Goal: Transaction & Acquisition: Purchase product/service

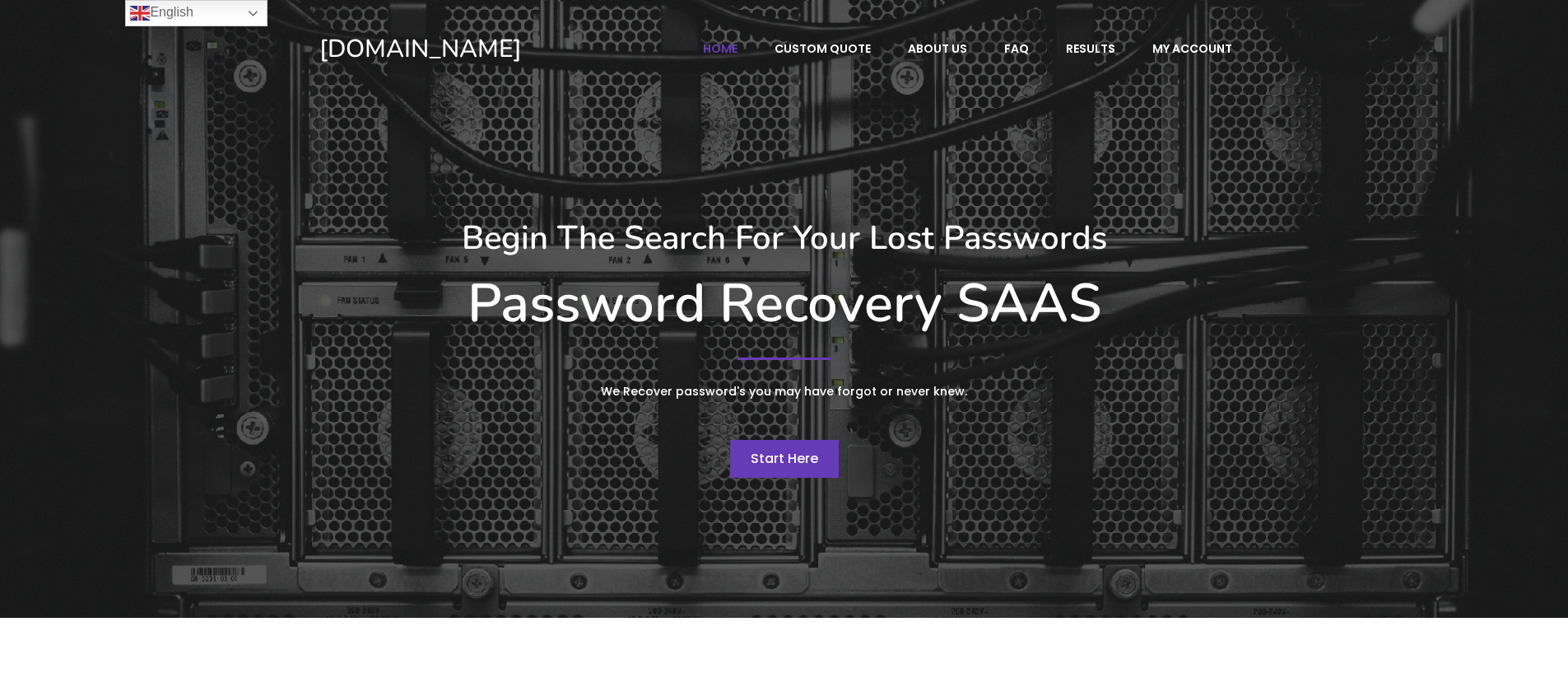
click at [810, 458] on span "Start Here" at bounding box center [784, 458] width 67 height 19
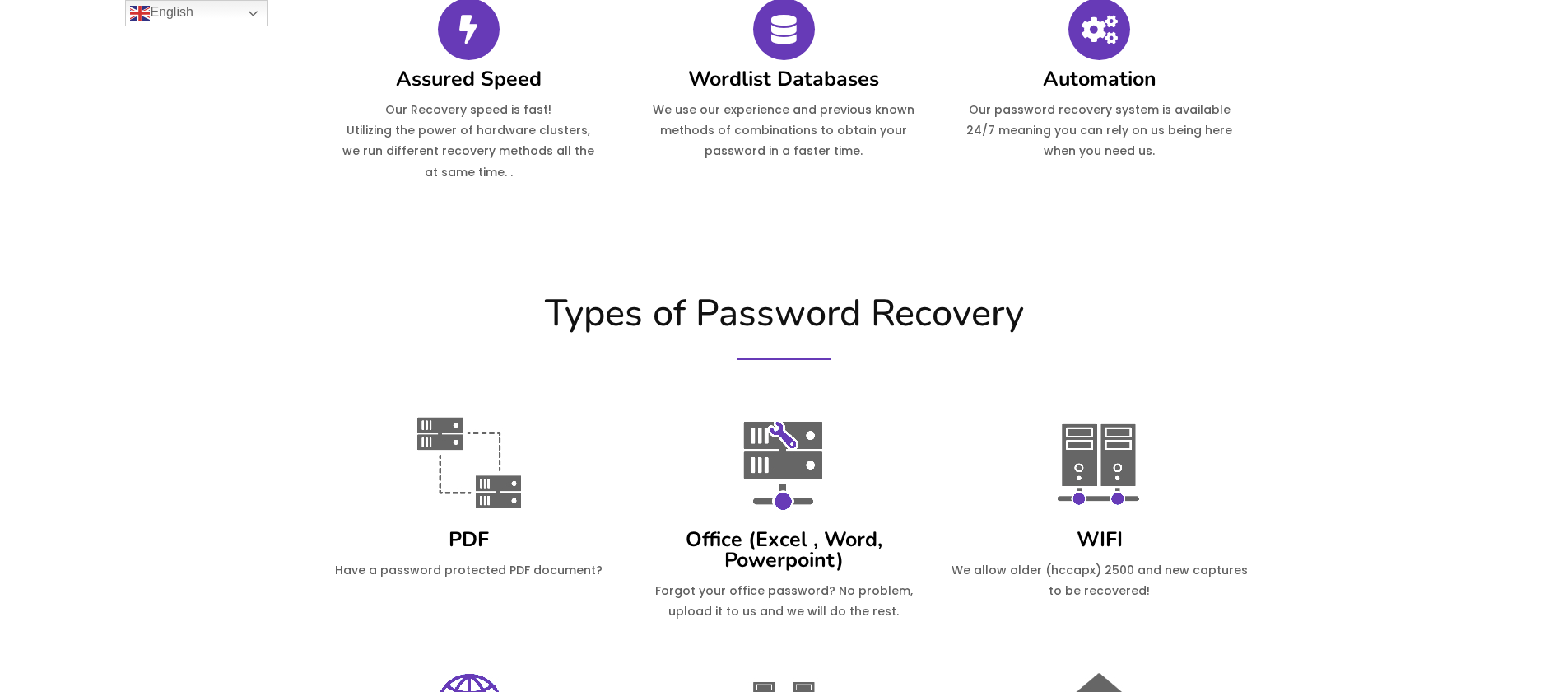
scroll to position [1008, 0]
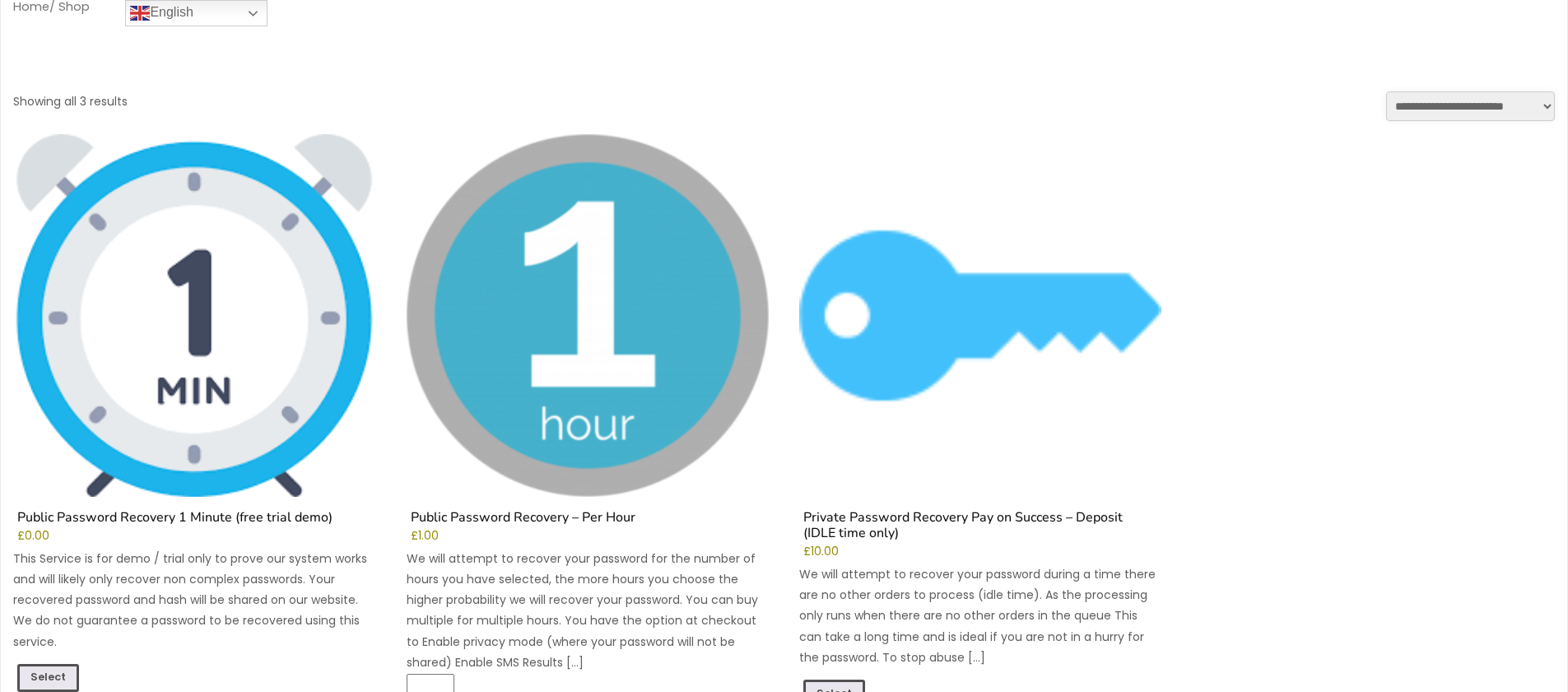
scroll to position [530, 0]
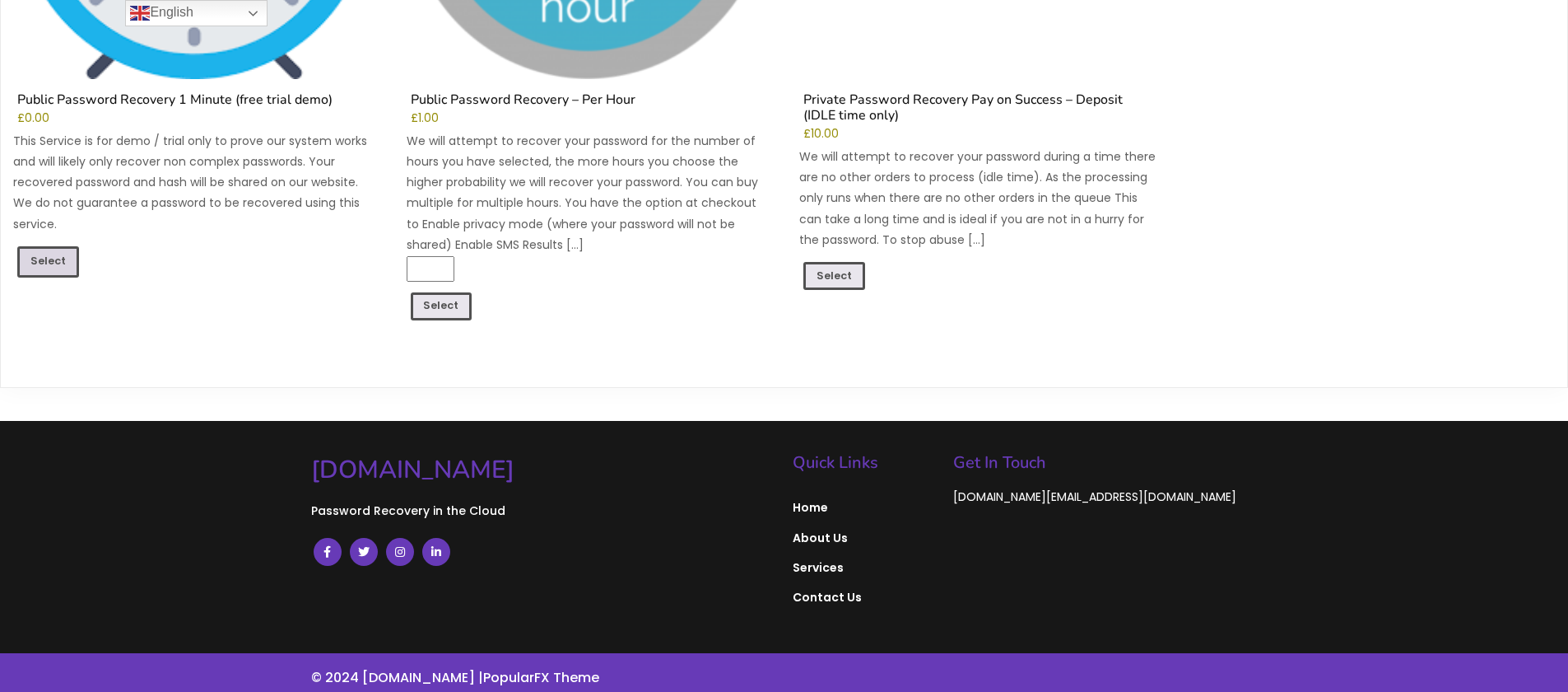
click at [24, 261] on link "Select" at bounding box center [48, 262] width 62 height 31
click at [22, 255] on link "Select" at bounding box center [48, 262] width 62 height 31
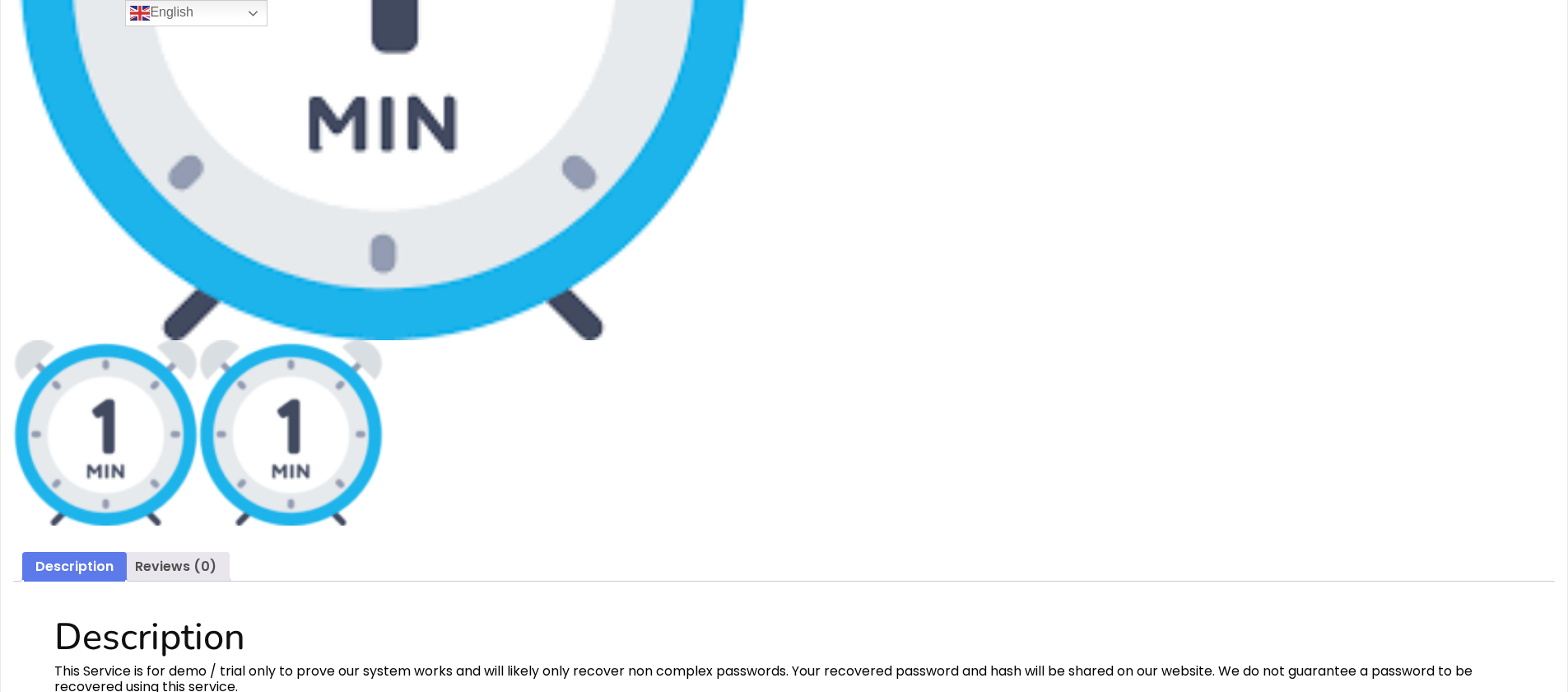
scroll to position [619, 0]
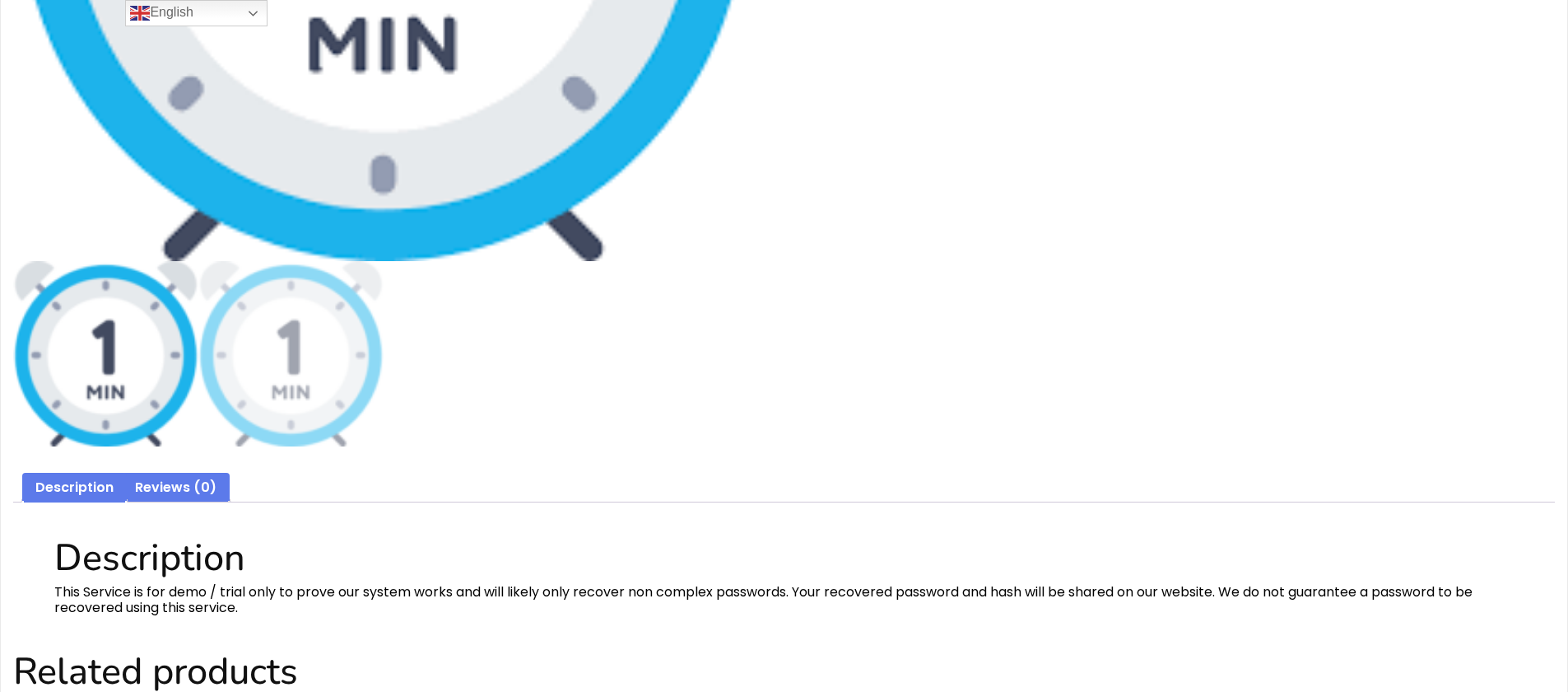
click at [206, 493] on link "Reviews (0)" at bounding box center [175, 488] width 81 height 31
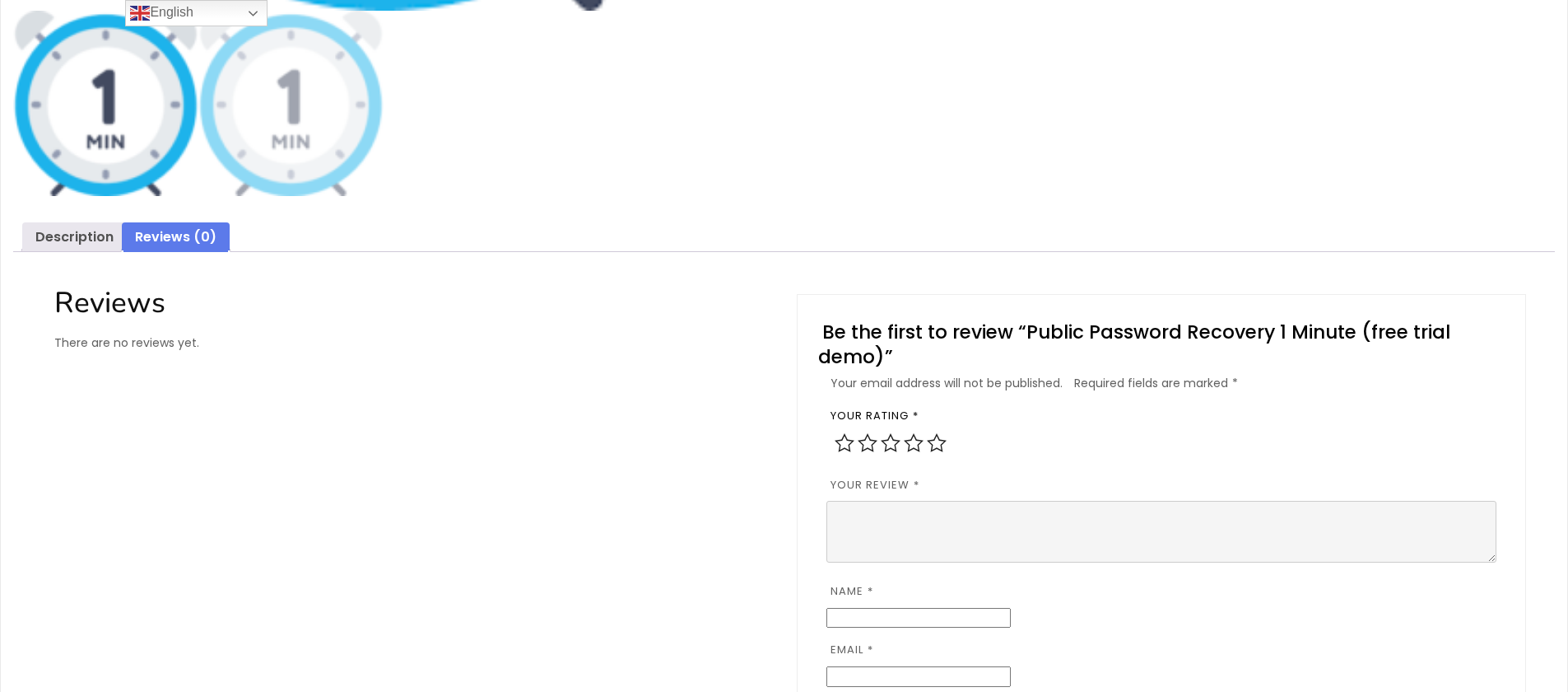
scroll to position [895, 0]
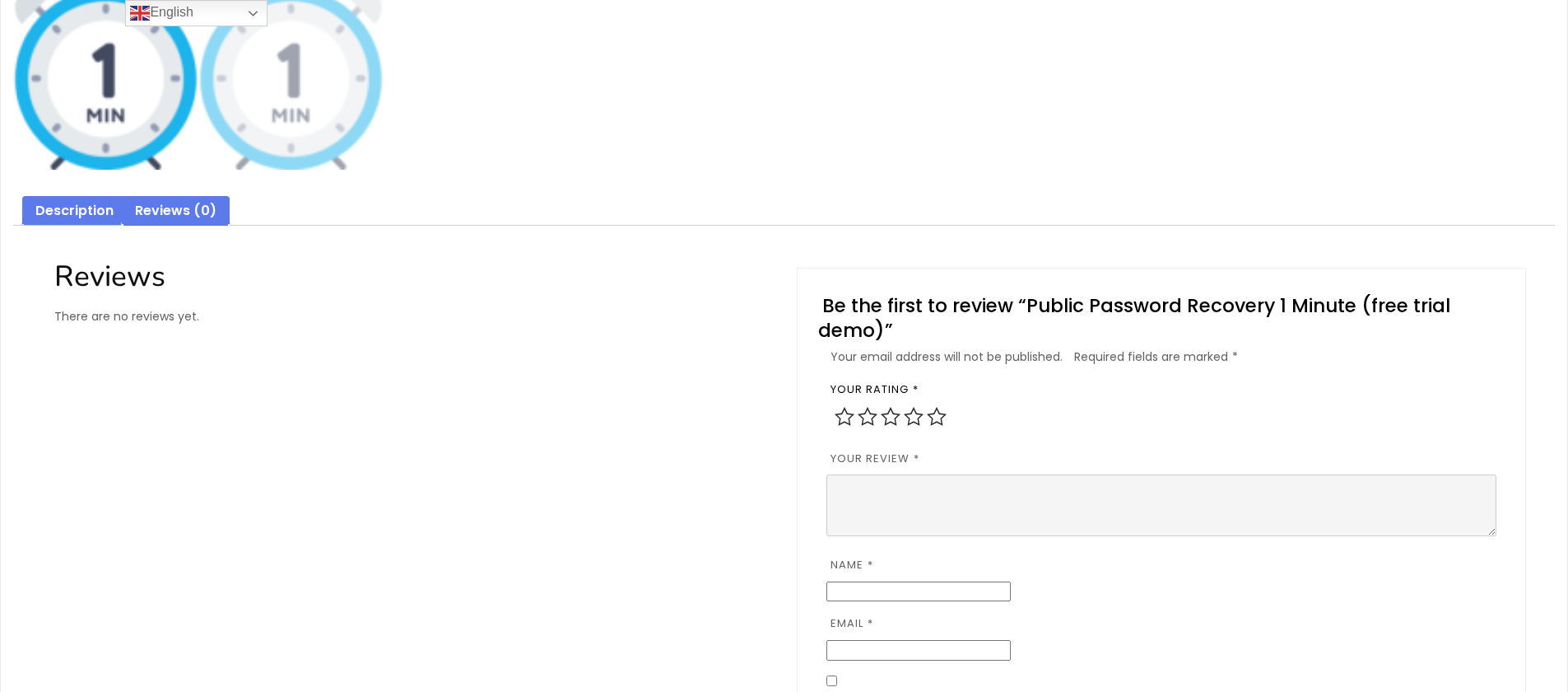
click at [85, 206] on link "Description" at bounding box center [75, 211] width 78 height 31
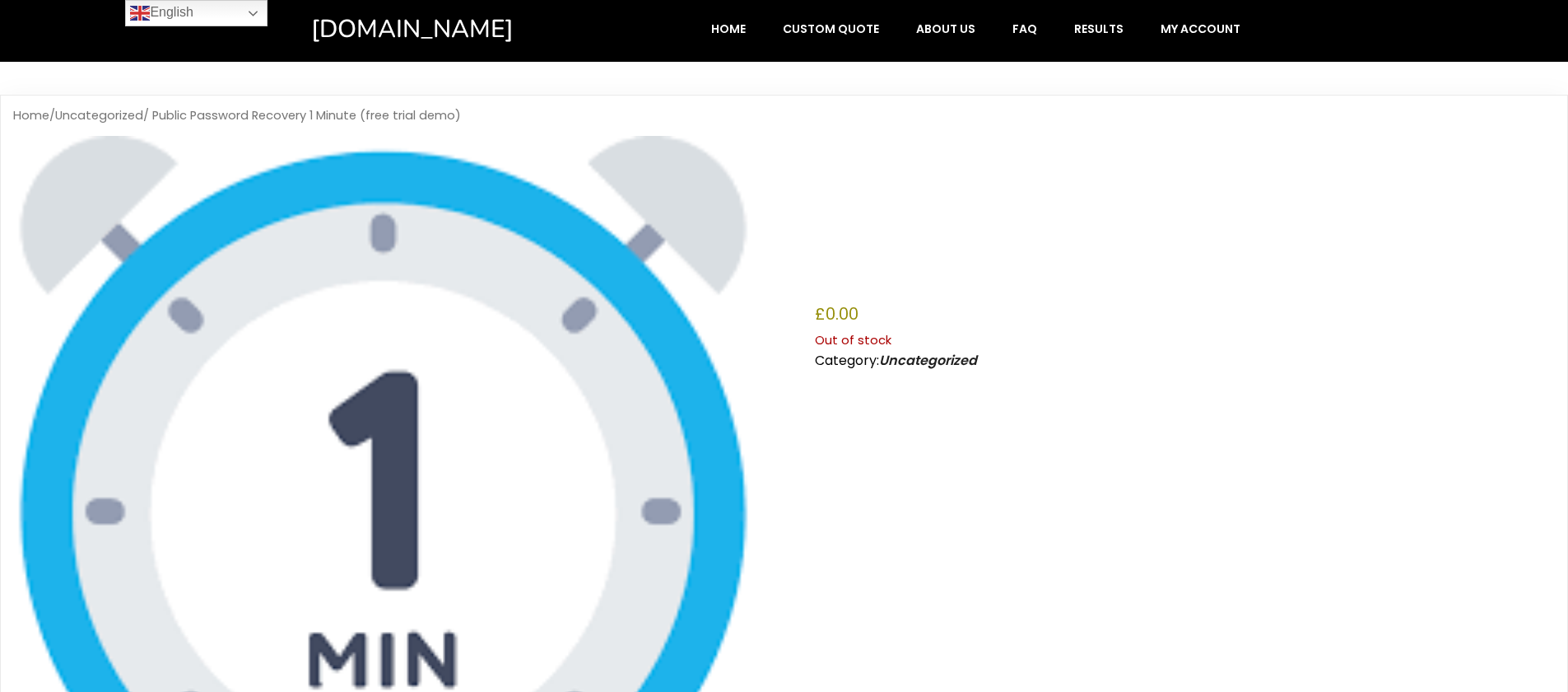
scroll to position [10, 0]
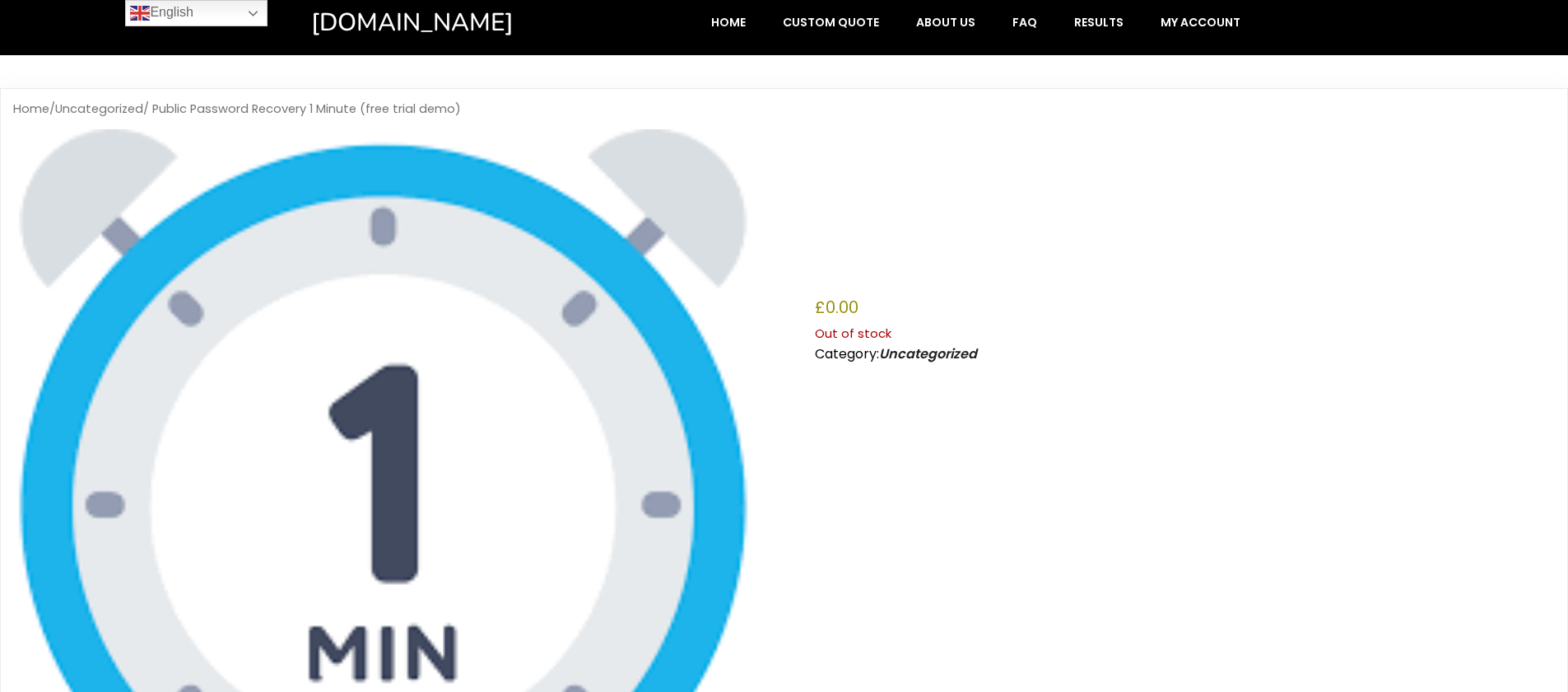
click at [379, 302] on img at bounding box center [383, 499] width 740 height 740
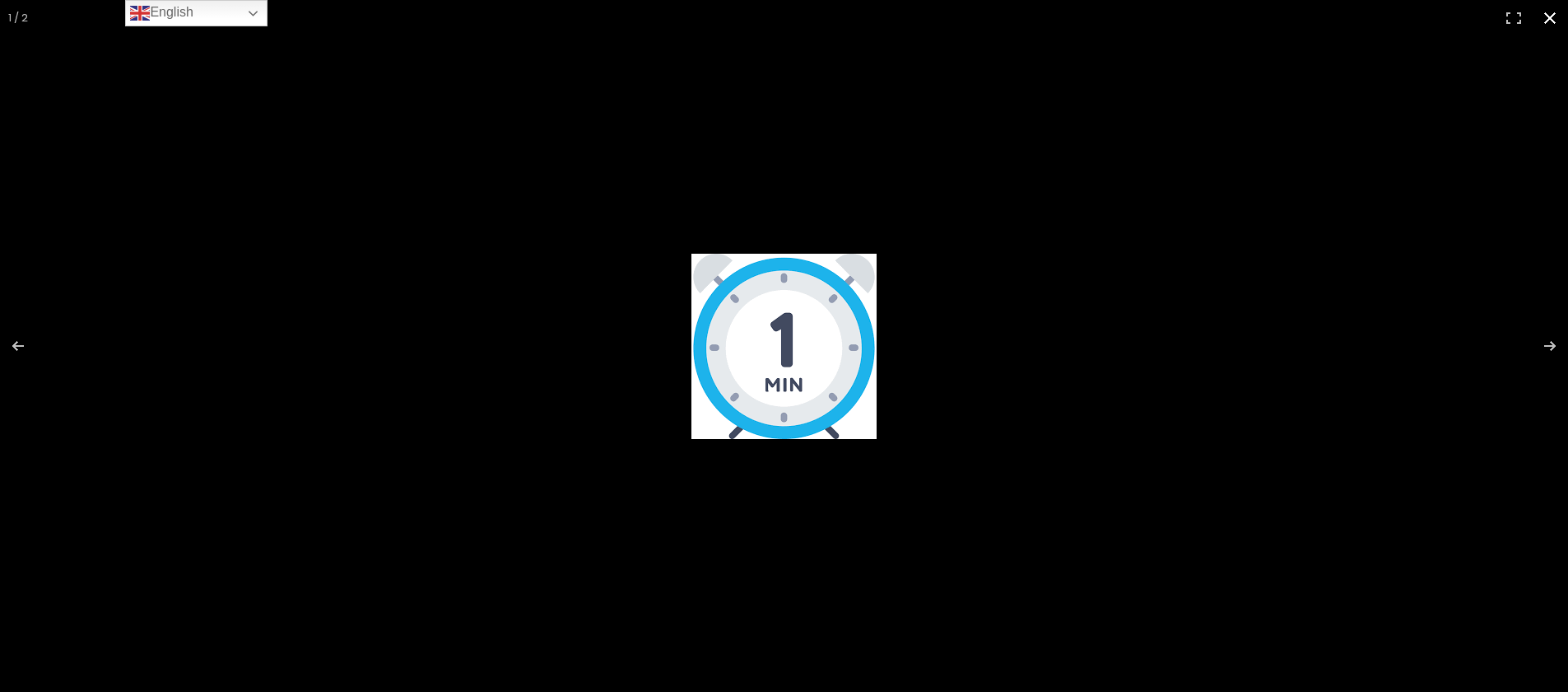
click at [1552, 16] on button "Close (Esc)" at bounding box center [1550, 18] width 37 height 37
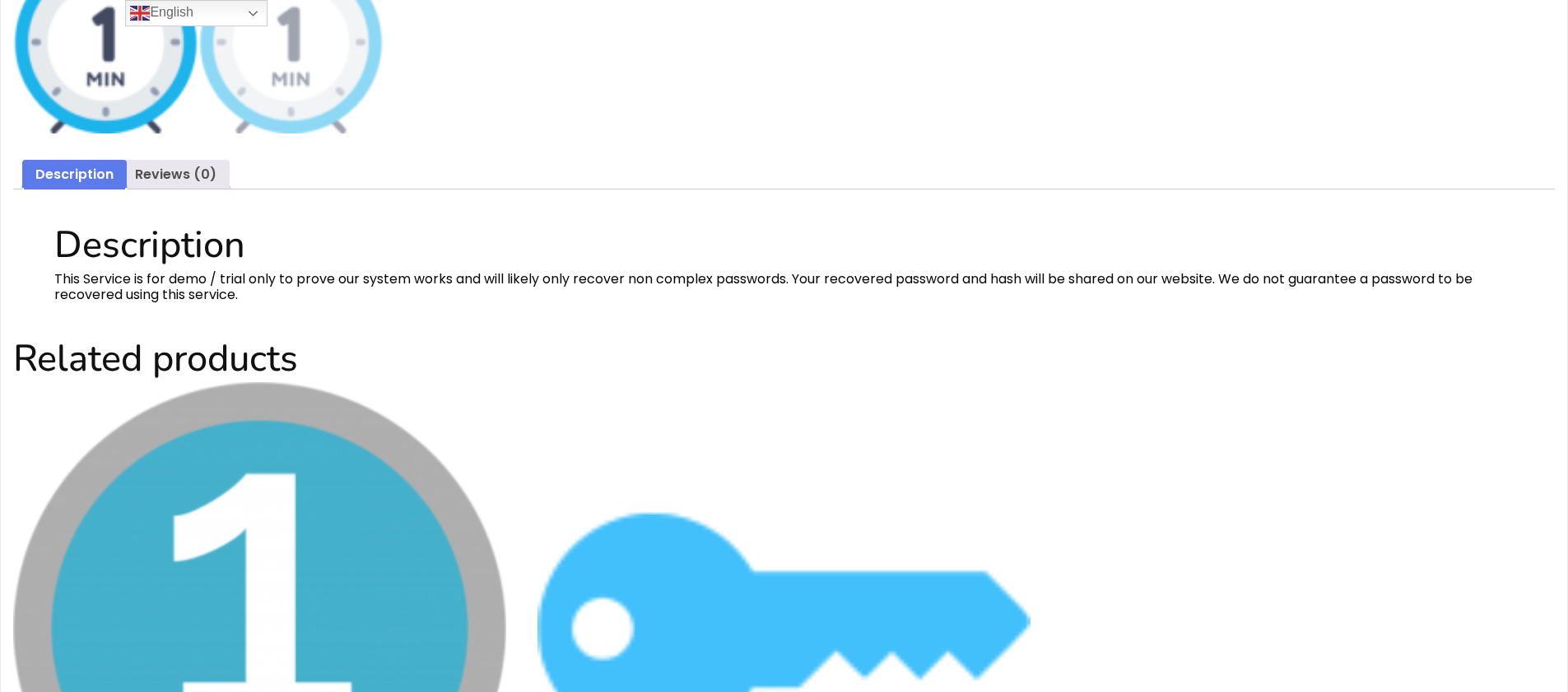
scroll to position [1495, 0]
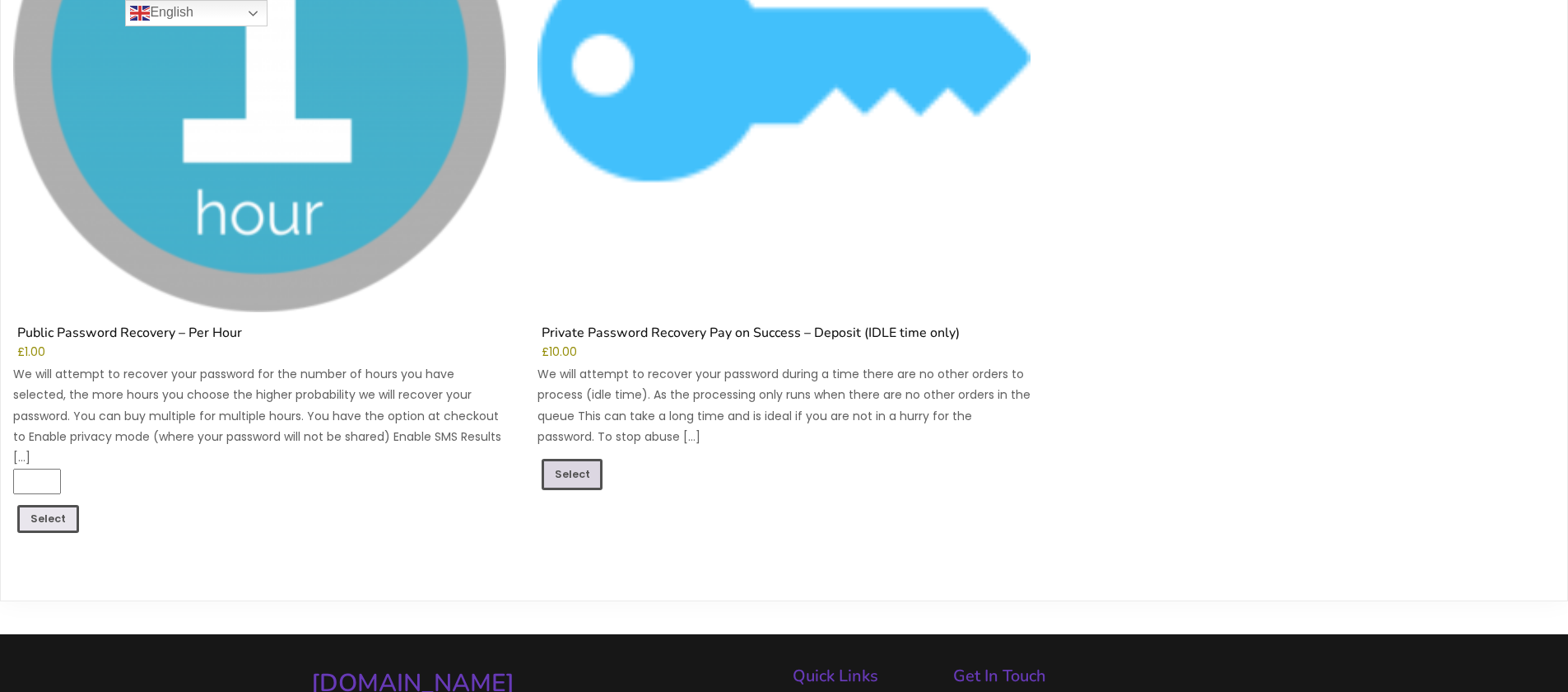
click at [556, 462] on link "Select" at bounding box center [572, 475] width 62 height 31
click at [683, 248] on img at bounding box center [783, 65] width 493 height 493
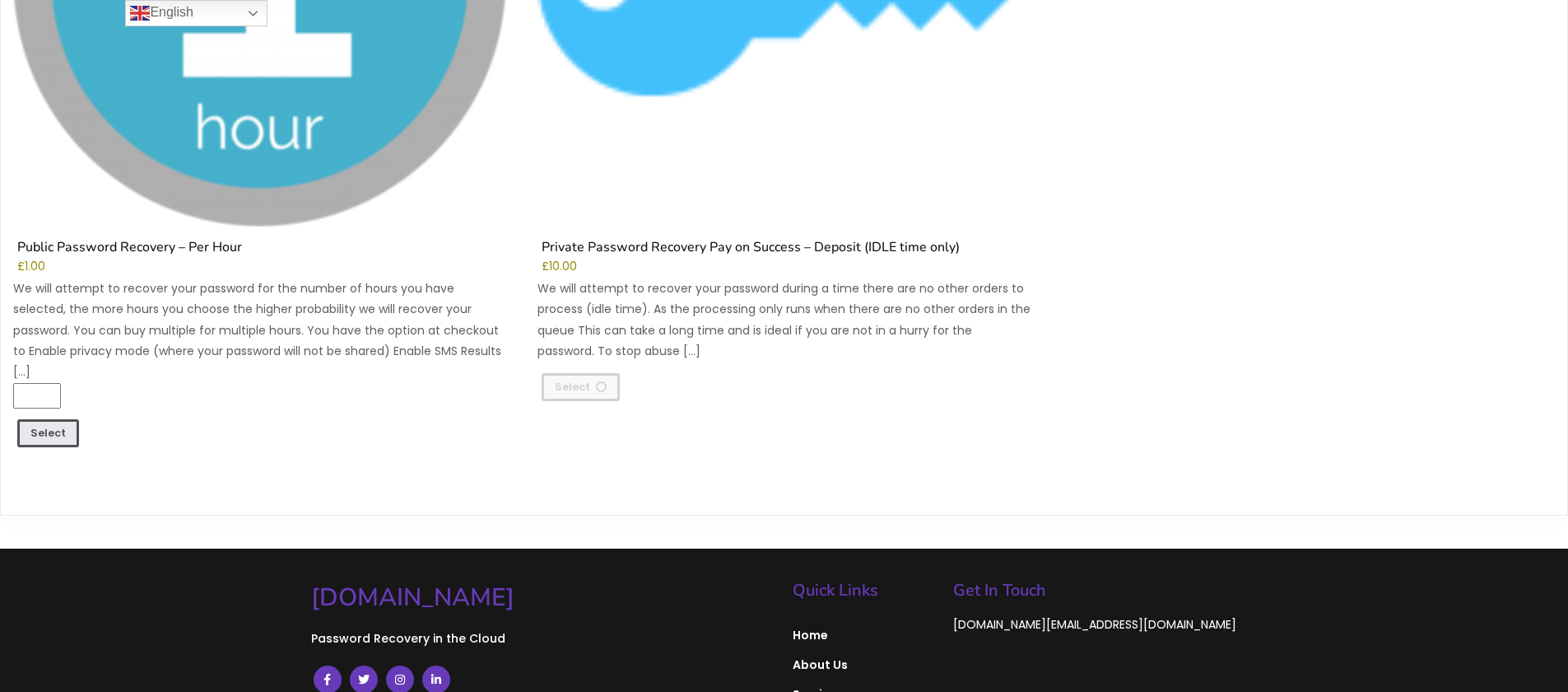
scroll to position [1686, 0]
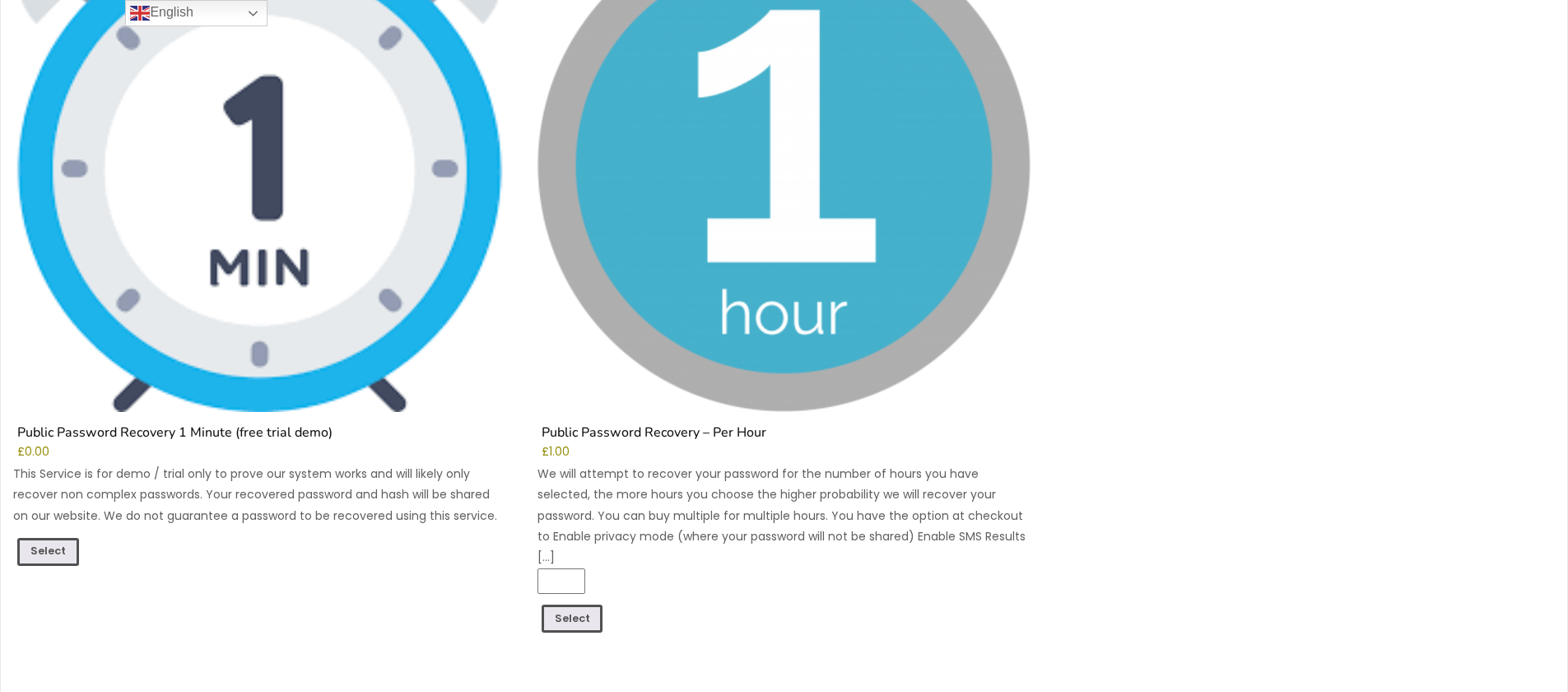
scroll to position [1771, 0]
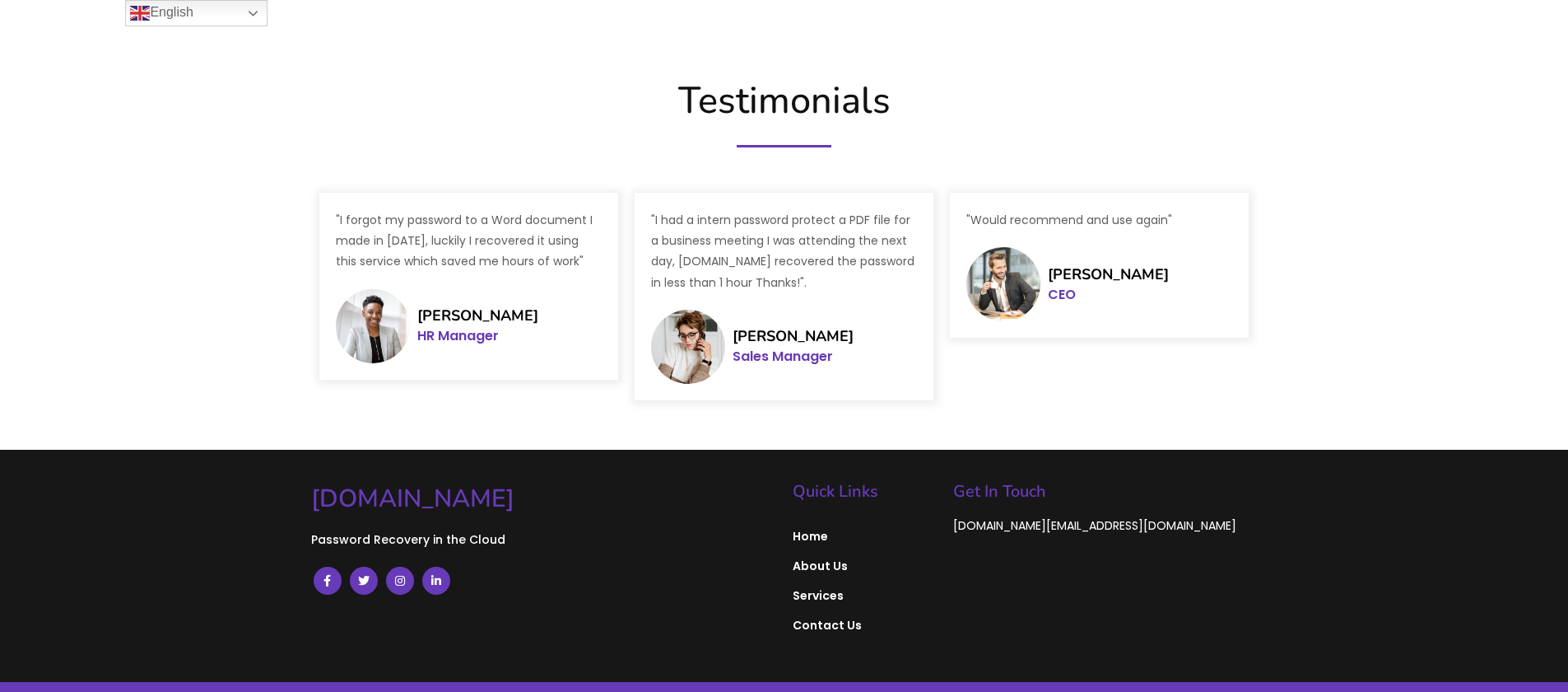
scroll to position [2658, 0]
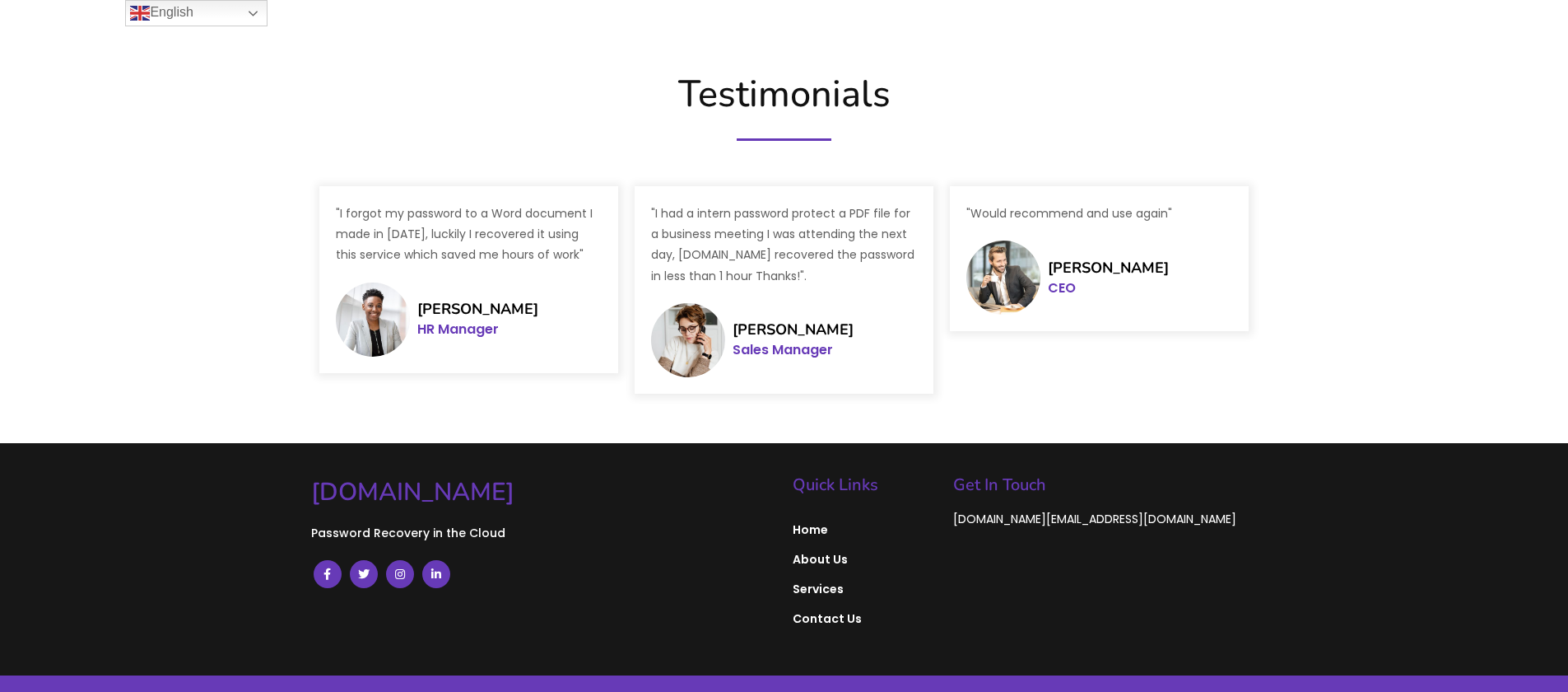
click at [518, 267] on div ""I forgot my password to a Word document I made in [DATE], luckily I recovered …" at bounding box center [468, 279] width 299 height 187
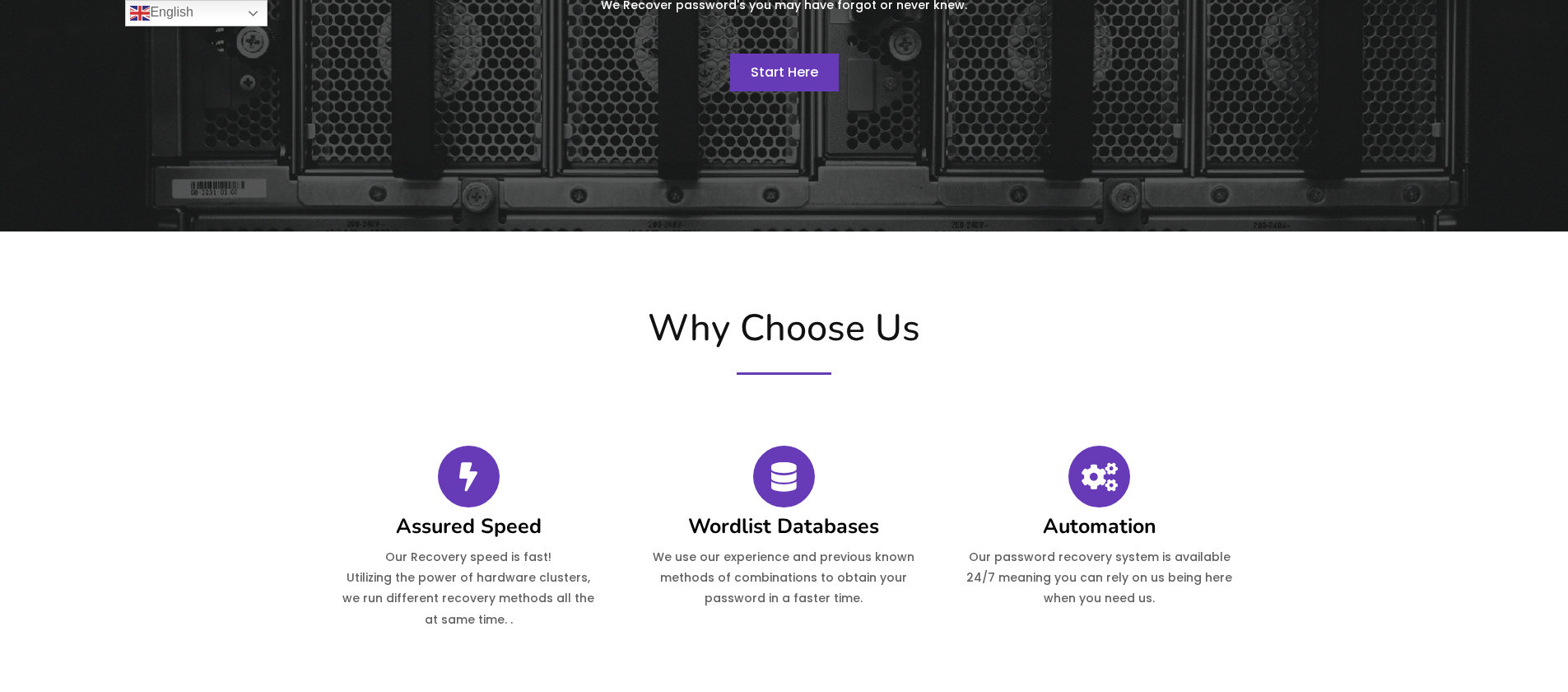
scroll to position [0, 0]
